Goal: Obtain resource: Download file/media

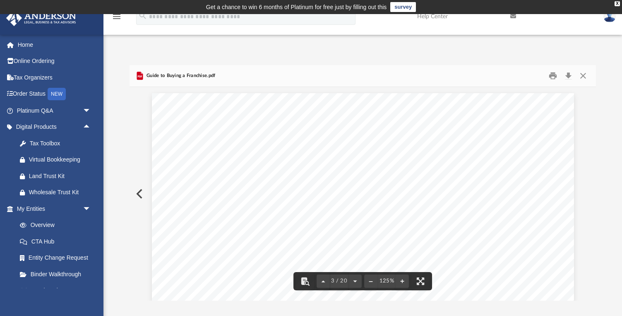
scroll to position [1239, 0]
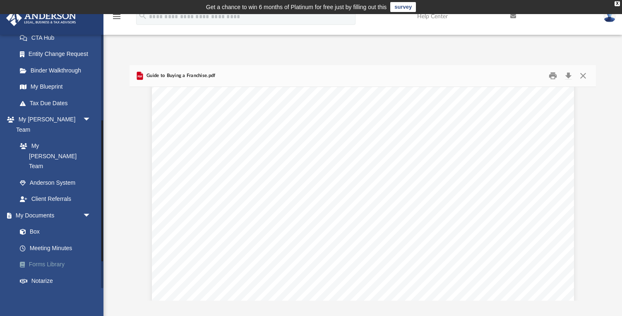
click at [60, 256] on link "Forms Library" at bounding box center [58, 264] width 92 height 17
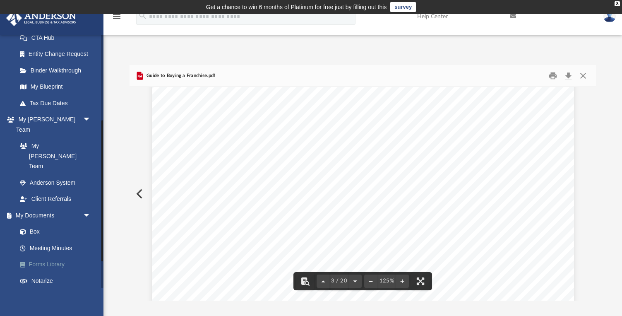
click at [45, 256] on link "Forms Library" at bounding box center [58, 264] width 92 height 17
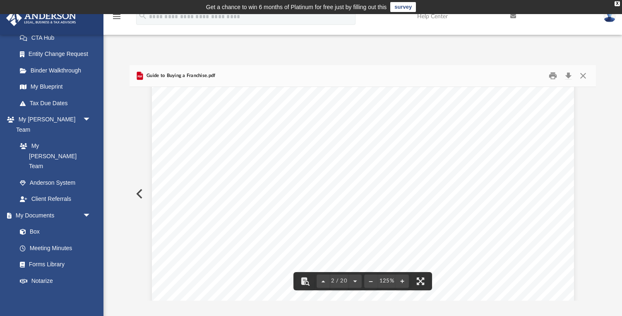
scroll to position [653, 0]
click at [580, 75] on button "Close" at bounding box center [583, 75] width 15 height 13
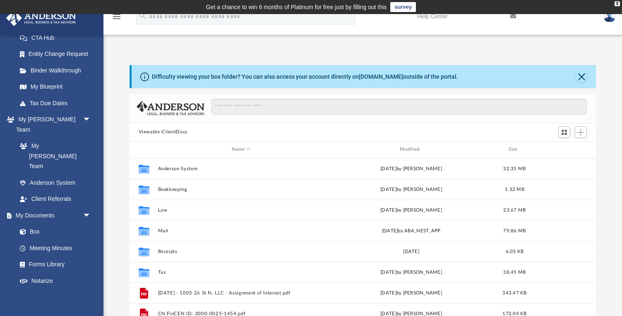
scroll to position [0, 0]
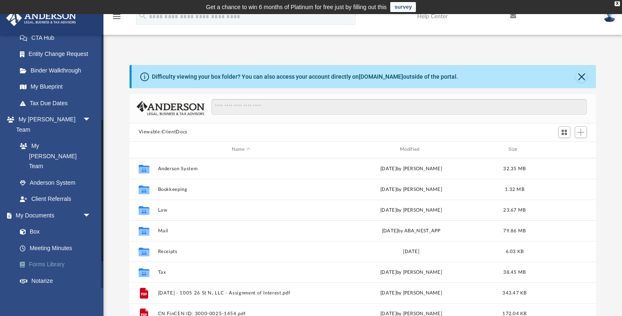
click at [54, 256] on link "Forms Library" at bounding box center [58, 264] width 92 height 17
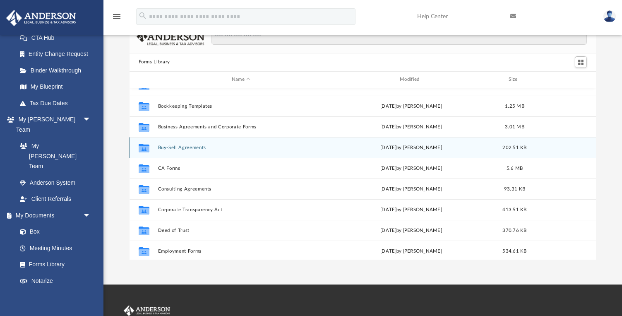
scroll to position [79, 0]
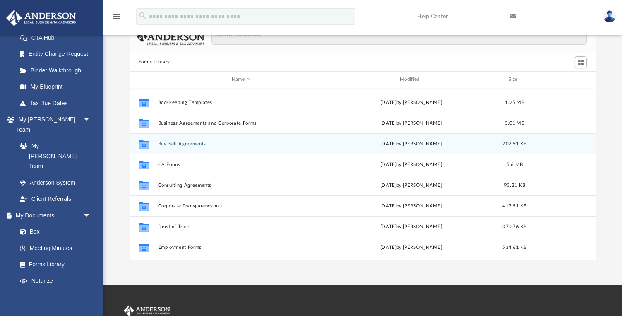
click at [195, 145] on button "Buy-Sell Agreements" at bounding box center [241, 143] width 166 height 5
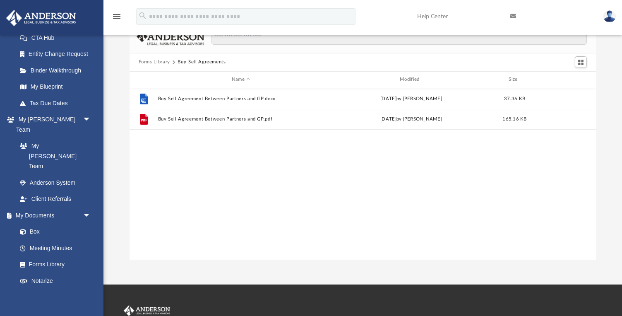
scroll to position [0, 0]
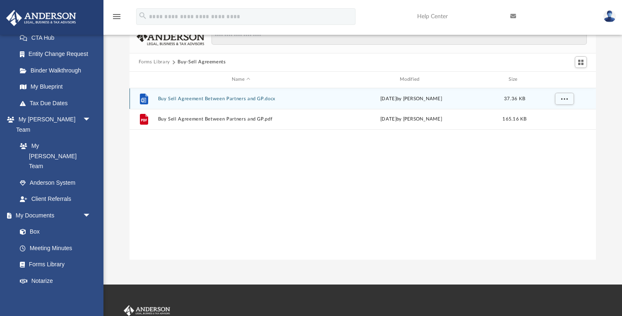
click at [215, 99] on button "Buy Sell Agreement Between Partners and GP.docx" at bounding box center [241, 98] width 166 height 5
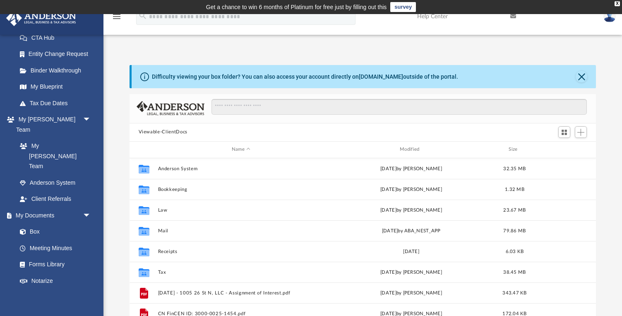
scroll to position [188, 467]
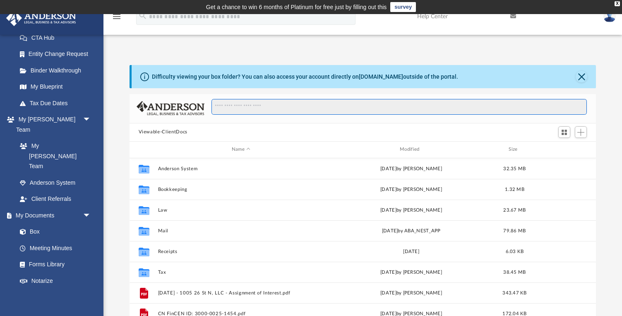
click at [229, 108] on input "Search files and folders" at bounding box center [400, 107] width 376 height 16
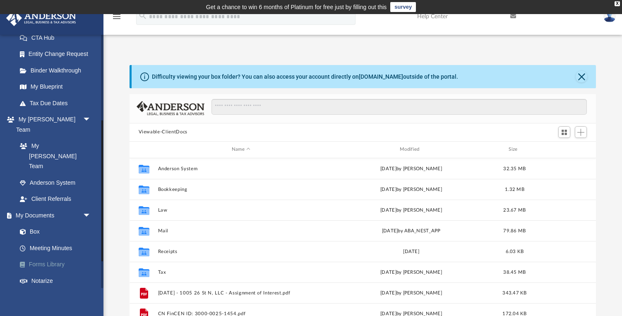
click at [55, 256] on link "Forms Library" at bounding box center [58, 264] width 92 height 17
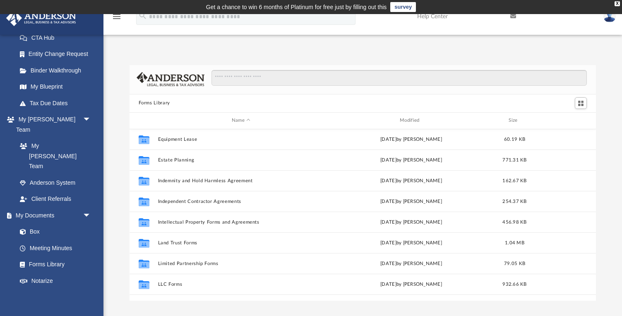
scroll to position [248, 0]
click at [267, 78] on input "Search files and folders" at bounding box center [400, 78] width 376 height 16
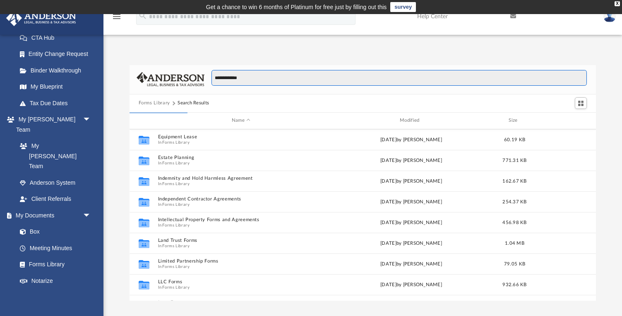
type input "**********"
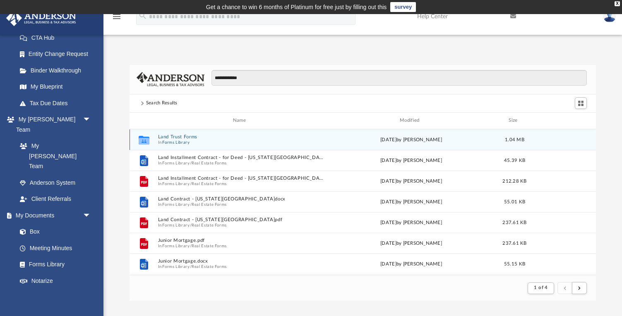
click at [198, 135] on button "Land Trust Forms" at bounding box center [241, 136] width 166 height 5
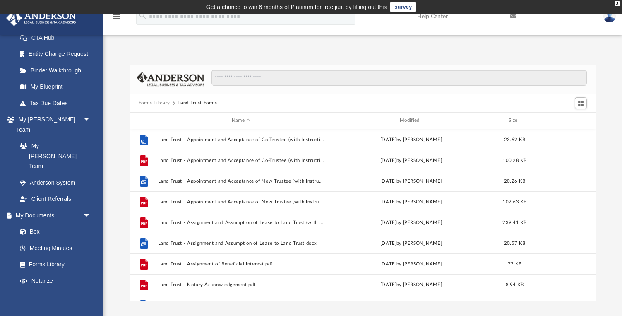
click at [166, 105] on button "Forms Library" at bounding box center [154, 102] width 31 height 7
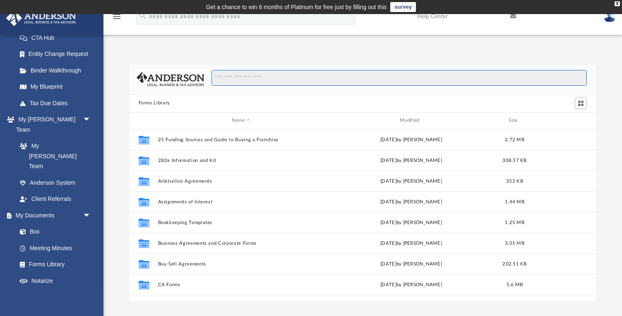
click at [286, 74] on input "Search files and folders" at bounding box center [400, 78] width 376 height 16
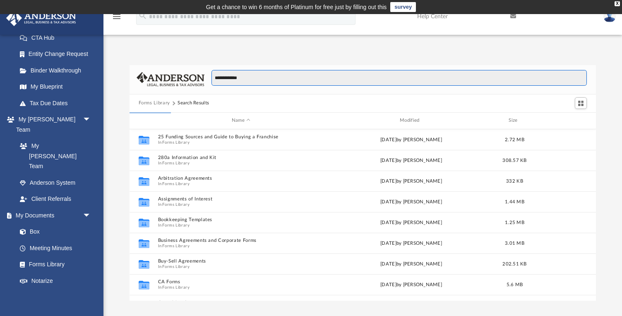
type input "**********"
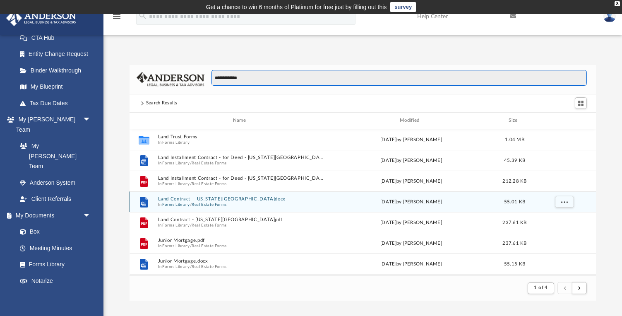
scroll to position [163, 467]
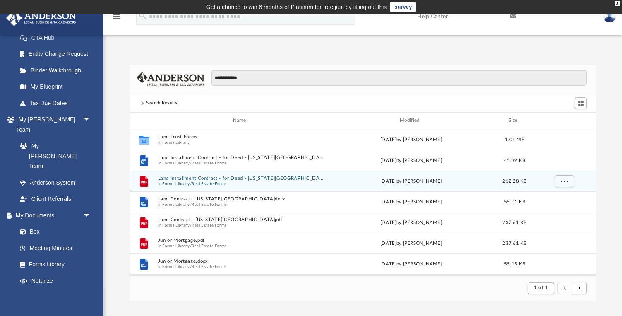
click at [235, 177] on button "Land Installment Contract - for Deed - [US_STATE][GEOGRAPHIC_DATA]pdf" at bounding box center [241, 178] width 166 height 5
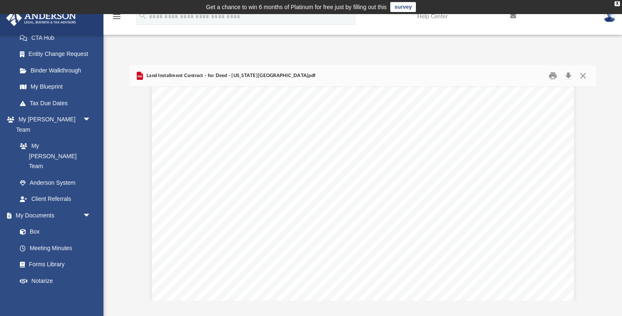
scroll to position [2842, 0]
